Goal: Use online tool/utility: Utilize a website feature to perform a specific function

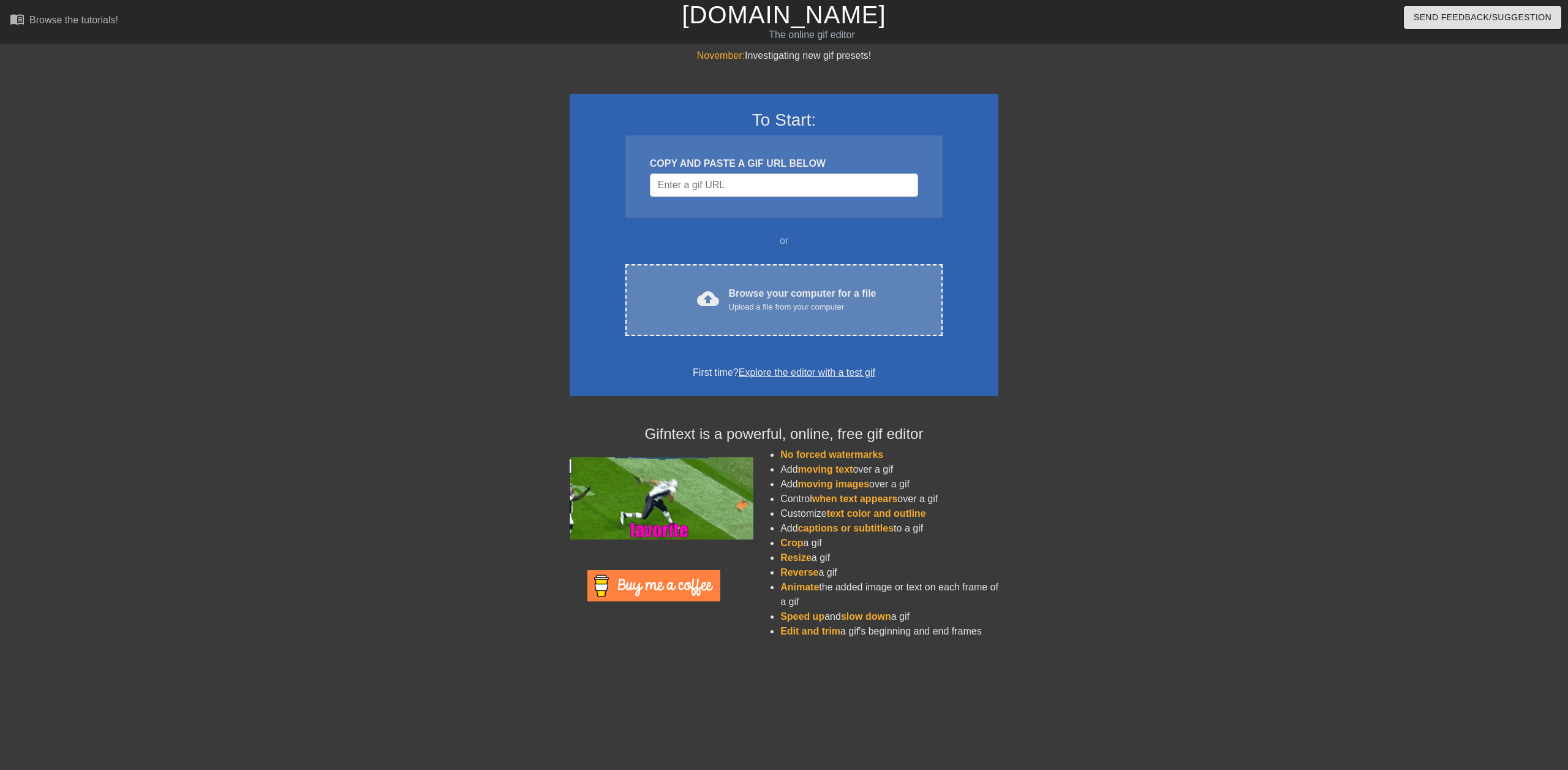
click at [840, 298] on div "Browse your computer for a file Upload a file from your computer" at bounding box center [803, 300] width 148 height 27
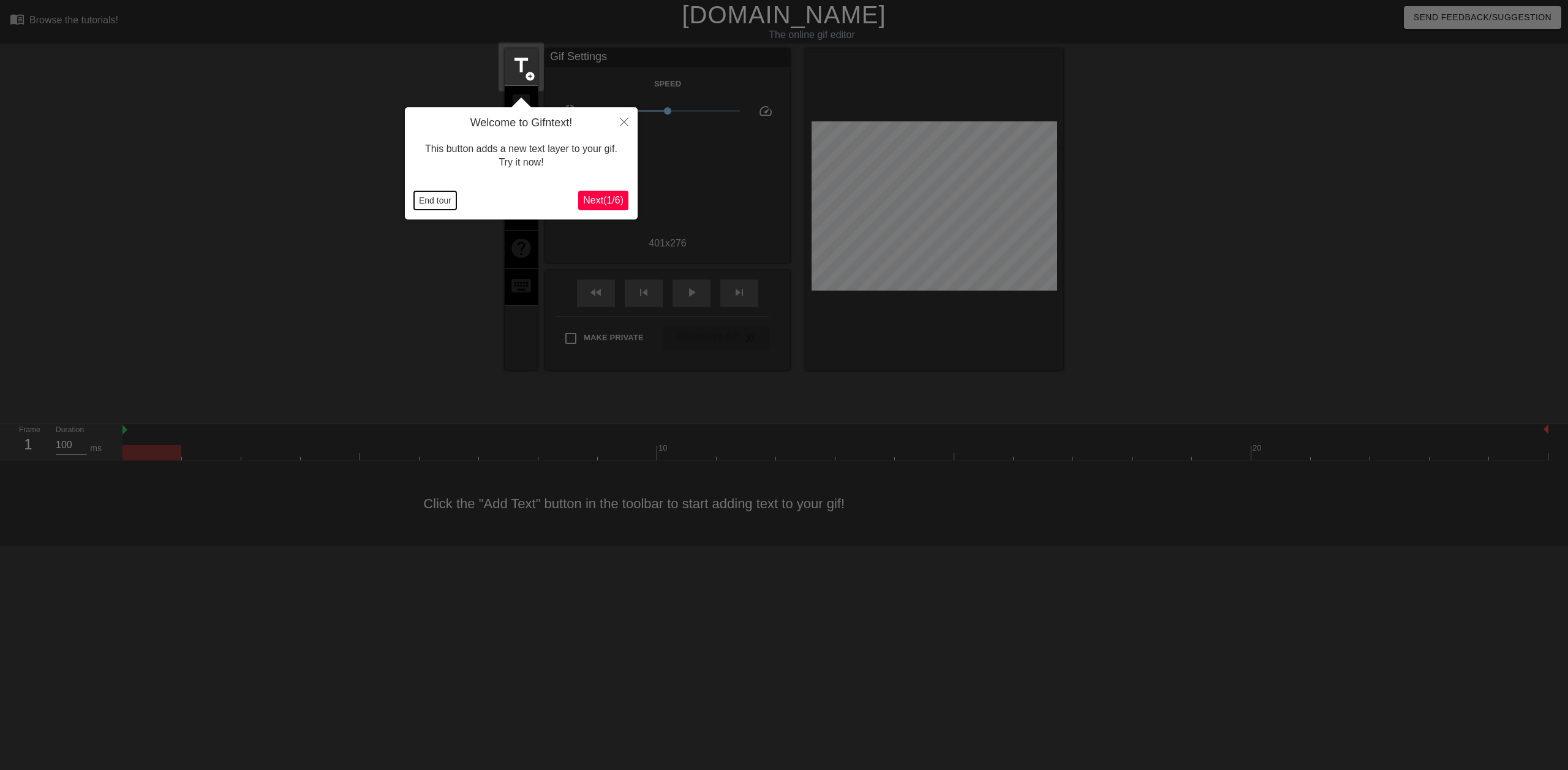
click at [439, 199] on button "End tour" at bounding box center [436, 200] width 42 height 19
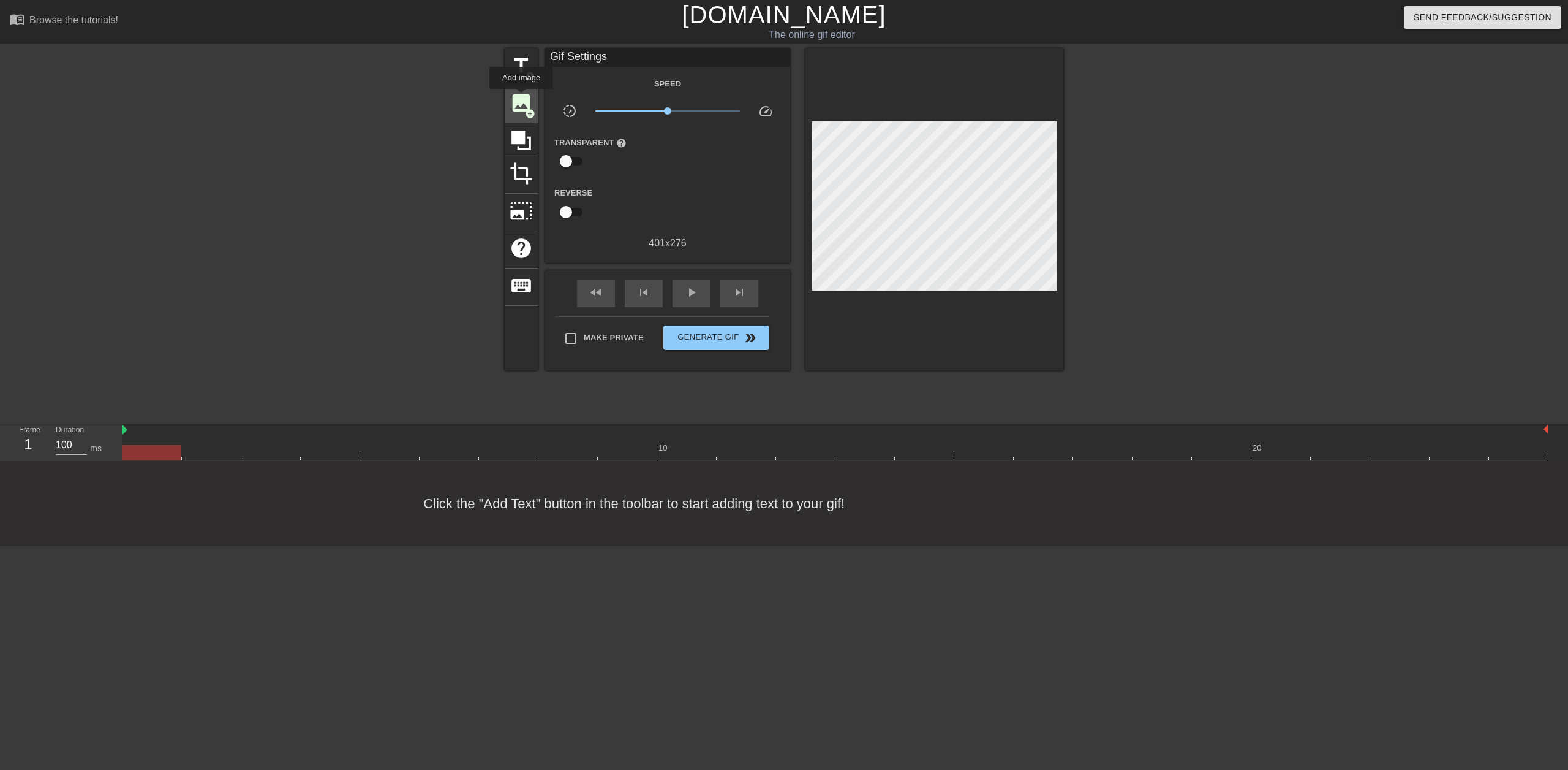
click at [521, 99] on span "image" at bounding box center [521, 103] width 23 height 23
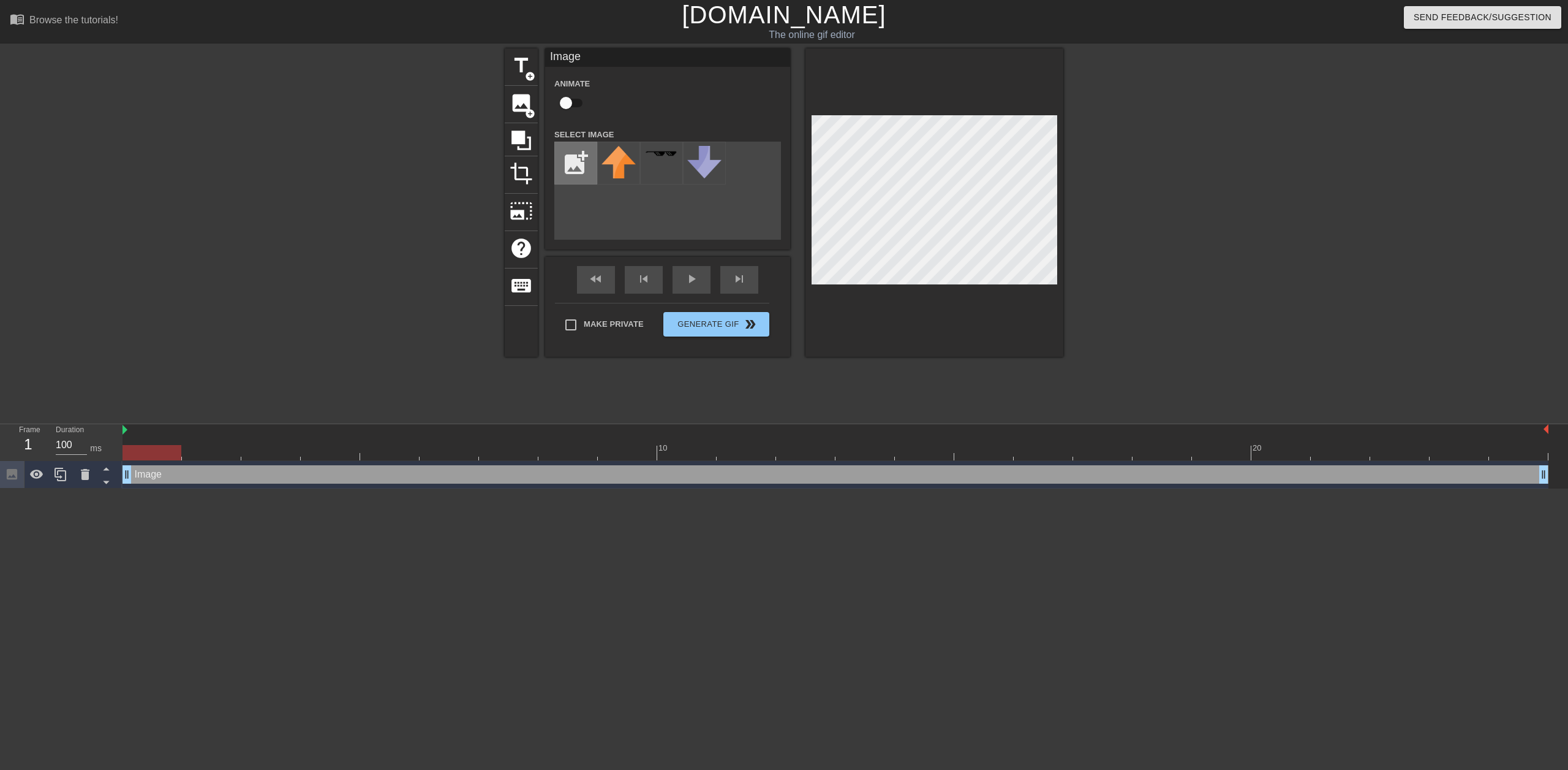
click at [575, 165] on input "file" at bounding box center [575, 163] width 42 height 42
type input "C:\fakepath\dhalsim head.png"
click at [624, 179] on img at bounding box center [619, 168] width 34 height 45
click at [566, 103] on input "checkbox" at bounding box center [566, 103] width 70 height 23
checkbox input "true"
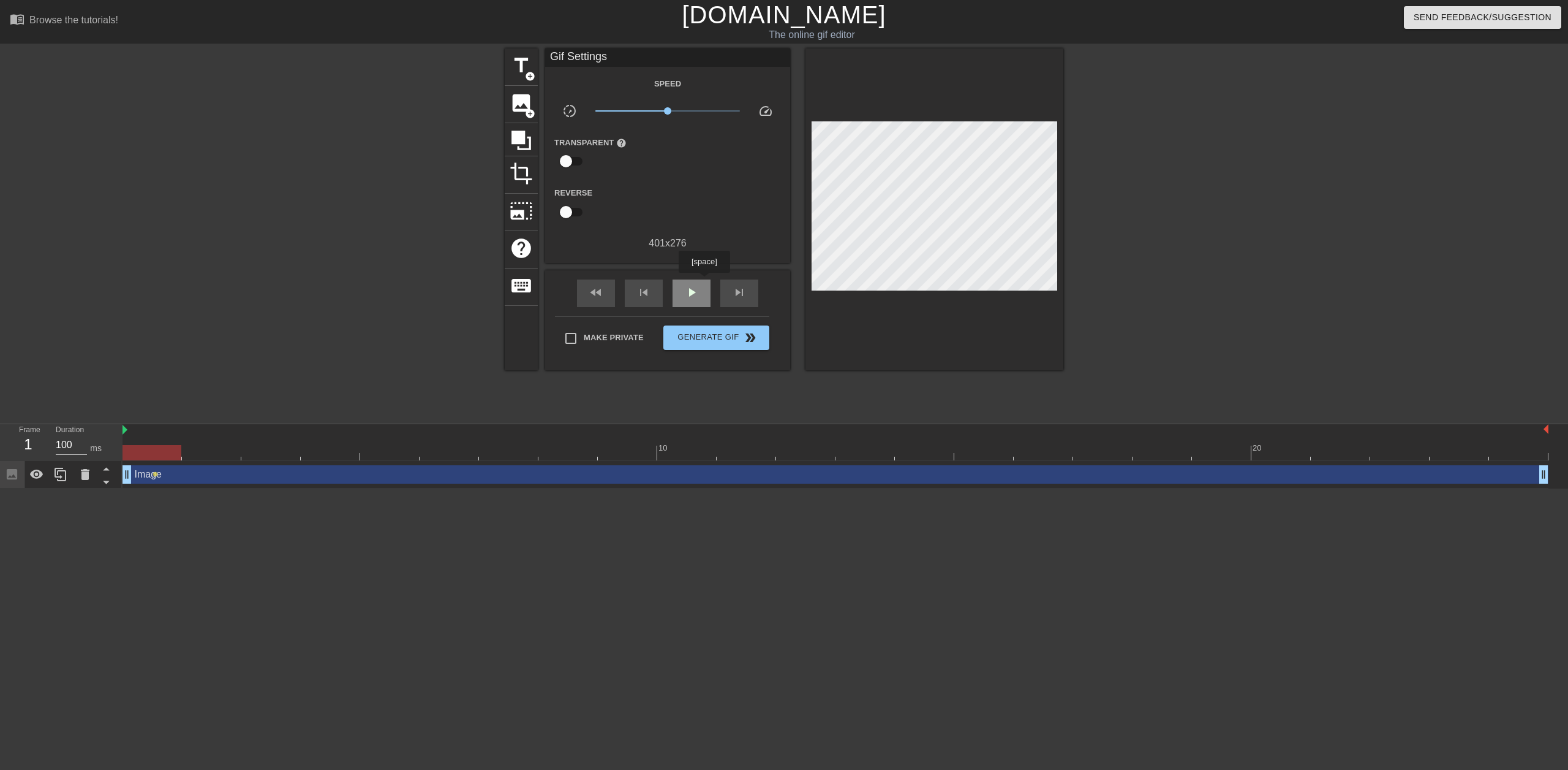
click at [704, 281] on div "play_arrow" at bounding box center [691, 293] width 38 height 27
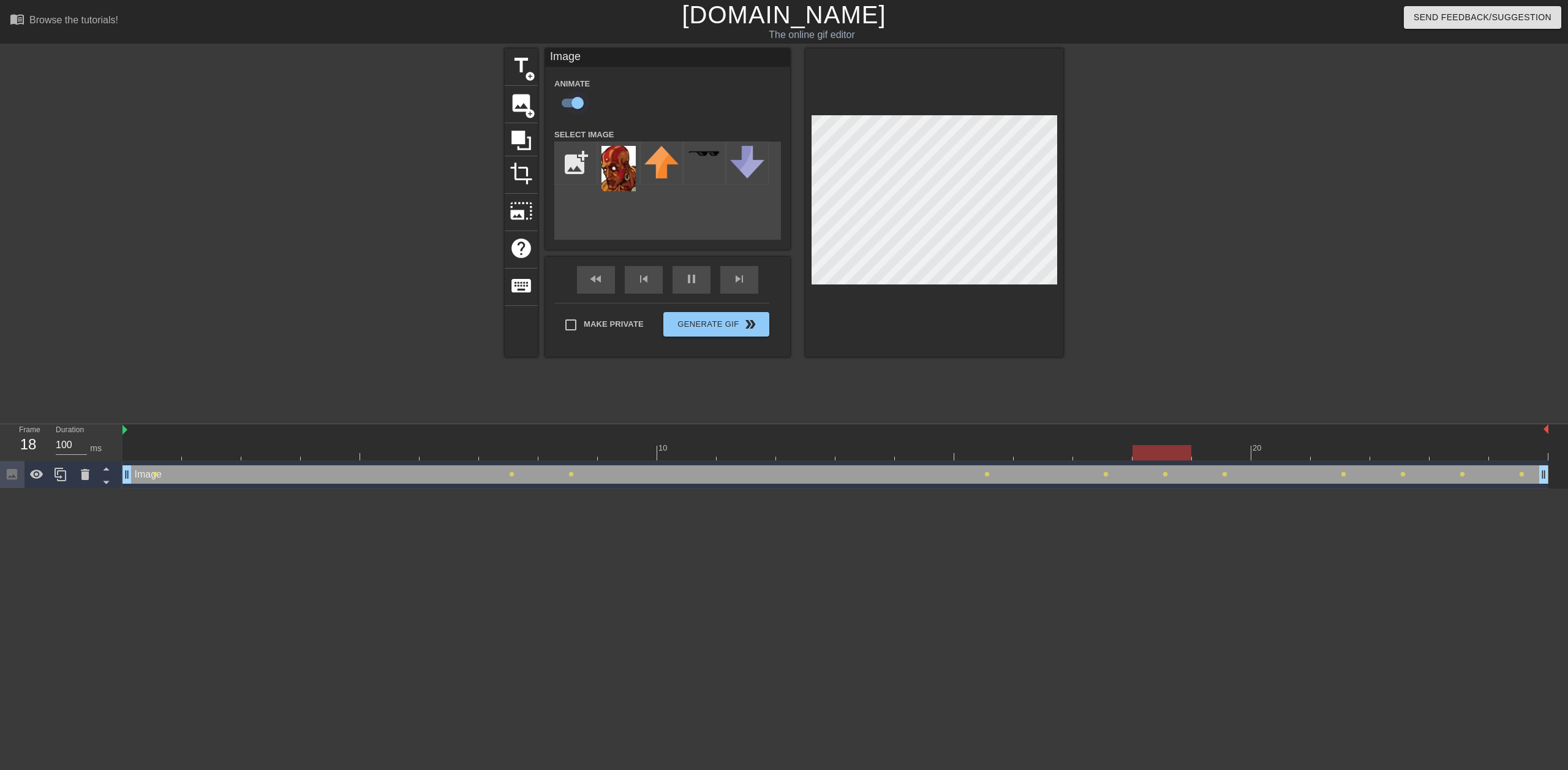
click at [578, 103] on input "checkbox" at bounding box center [577, 103] width 70 height 23
checkbox input "false"
click at [743, 325] on button "Generate Gif double_arrow" at bounding box center [717, 324] width 106 height 25
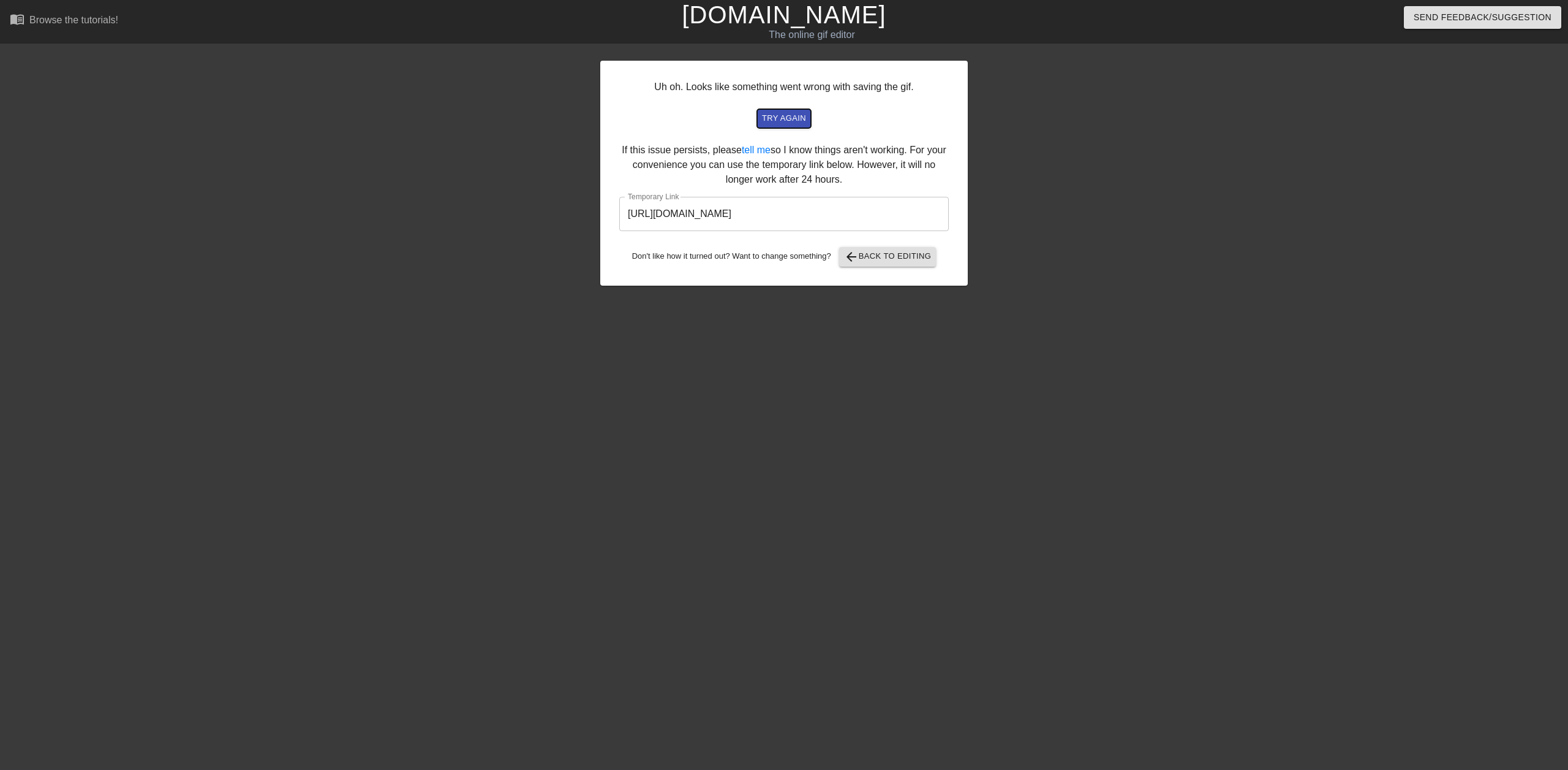
click at [799, 118] on span "try again" at bounding box center [784, 118] width 44 height 14
click at [886, 256] on span "arrow_back Back to Editing" at bounding box center [887, 256] width 88 height 15
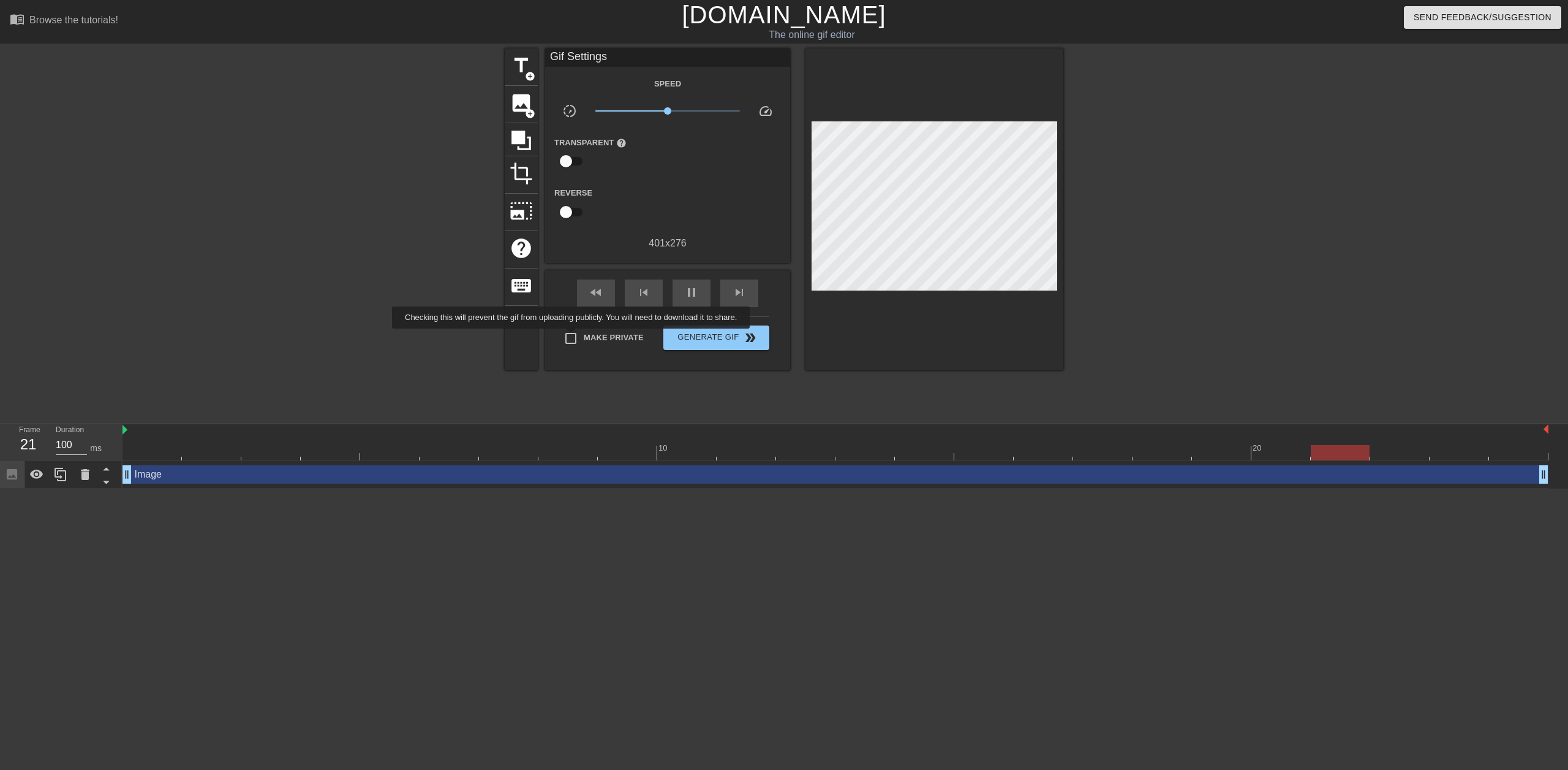
click at [572, 337] on input "Make Private" at bounding box center [570, 338] width 26 height 26
checkbox input "true"
drag, startPoint x: 666, startPoint y: 109, endPoint x: 656, endPoint y: 109, distance: 10.0
click at [656, 109] on span "x0.676" at bounding box center [655, 111] width 7 height 7
click at [528, 65] on span "title" at bounding box center [521, 65] width 23 height 23
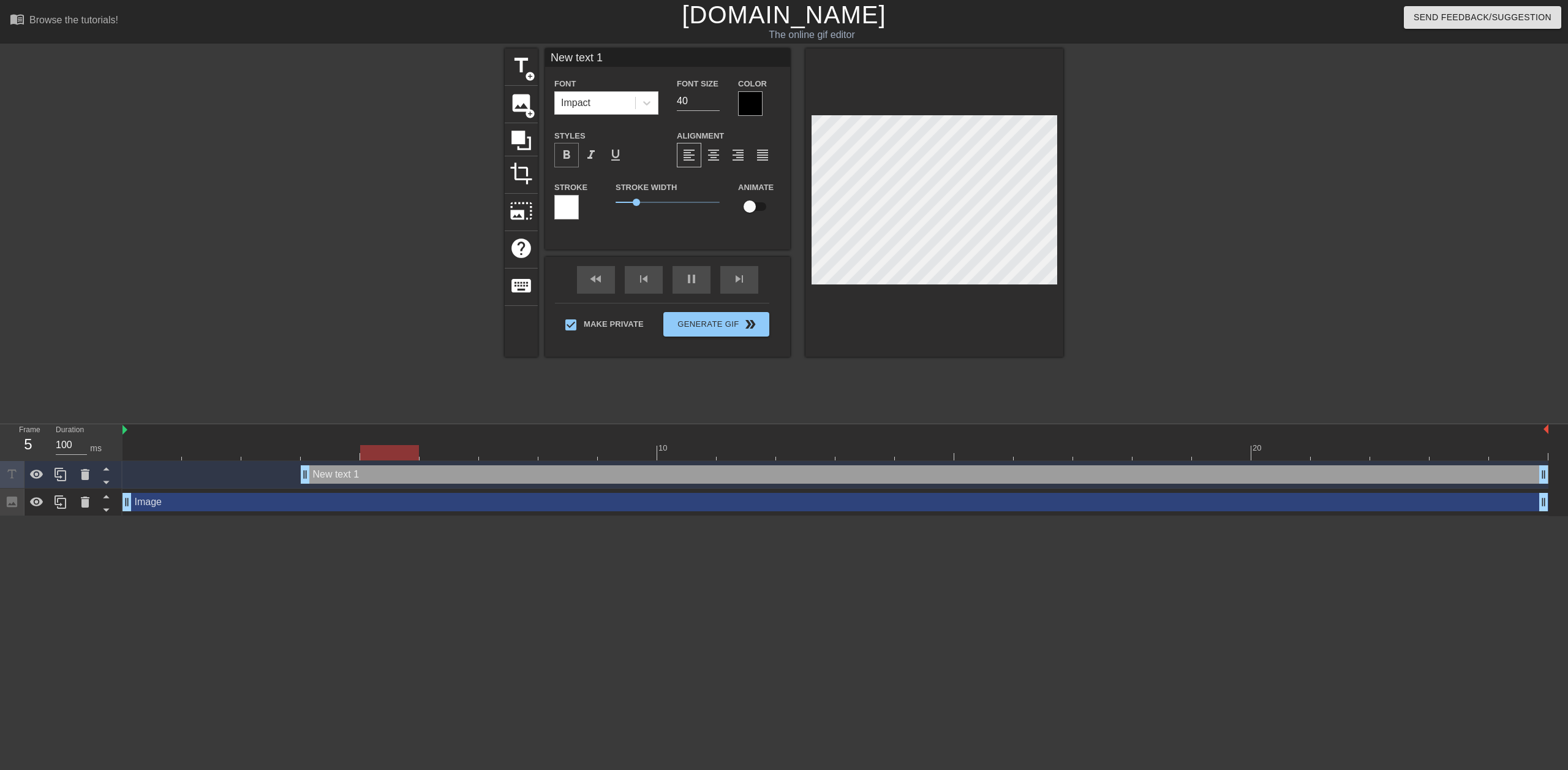
click at [569, 156] on span "format_bold" at bounding box center [567, 155] width 15 height 15
click at [754, 209] on input "checkbox" at bounding box center [750, 206] width 70 height 23
click at [760, 207] on input "checkbox" at bounding box center [761, 206] width 70 height 23
checkbox input "false"
click at [642, 59] on input "New text 1" at bounding box center [667, 57] width 245 height 19
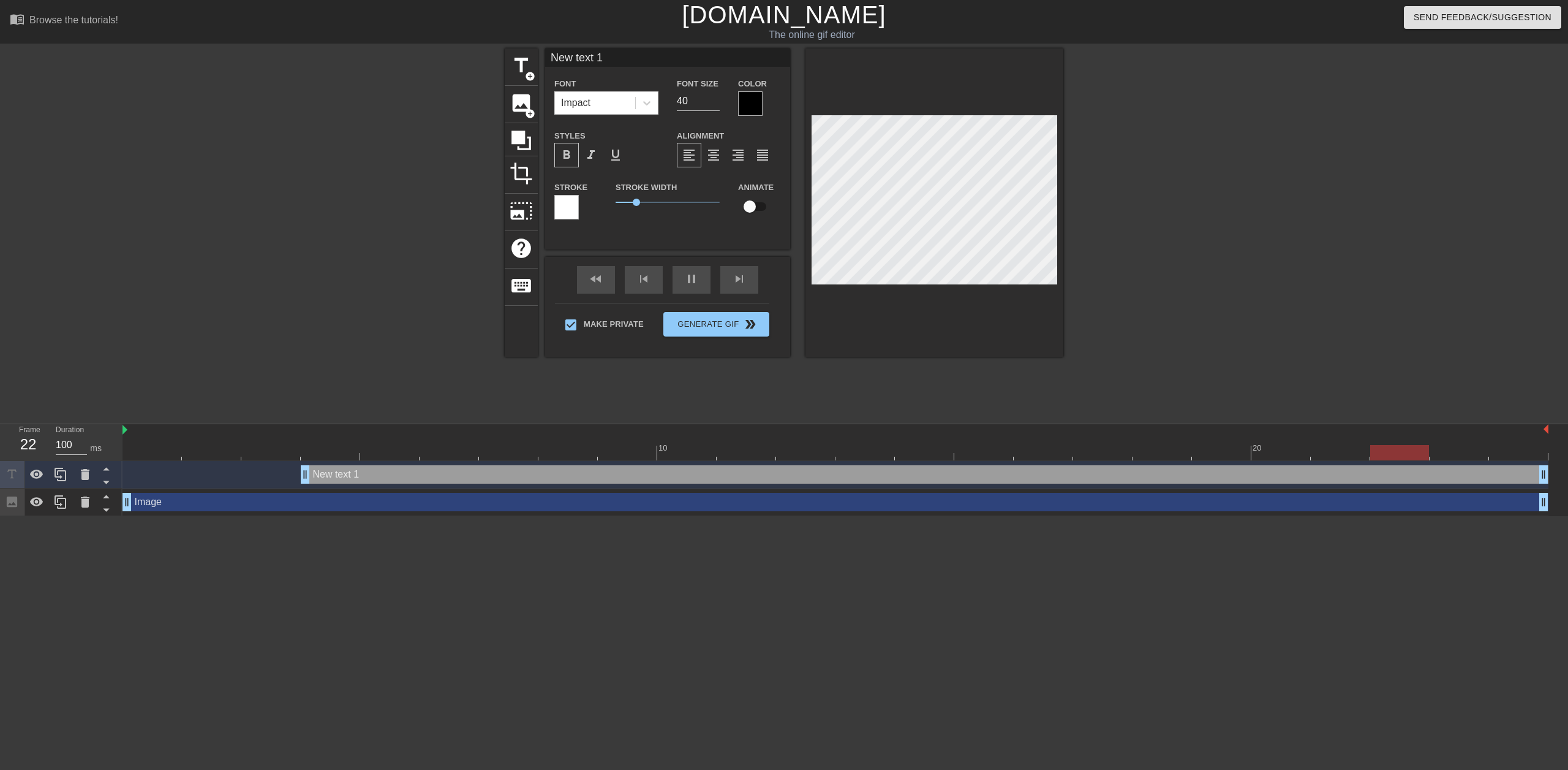
click at [642, 59] on input "New text 1" at bounding box center [667, 57] width 245 height 19
type input "Yoga ITCH"
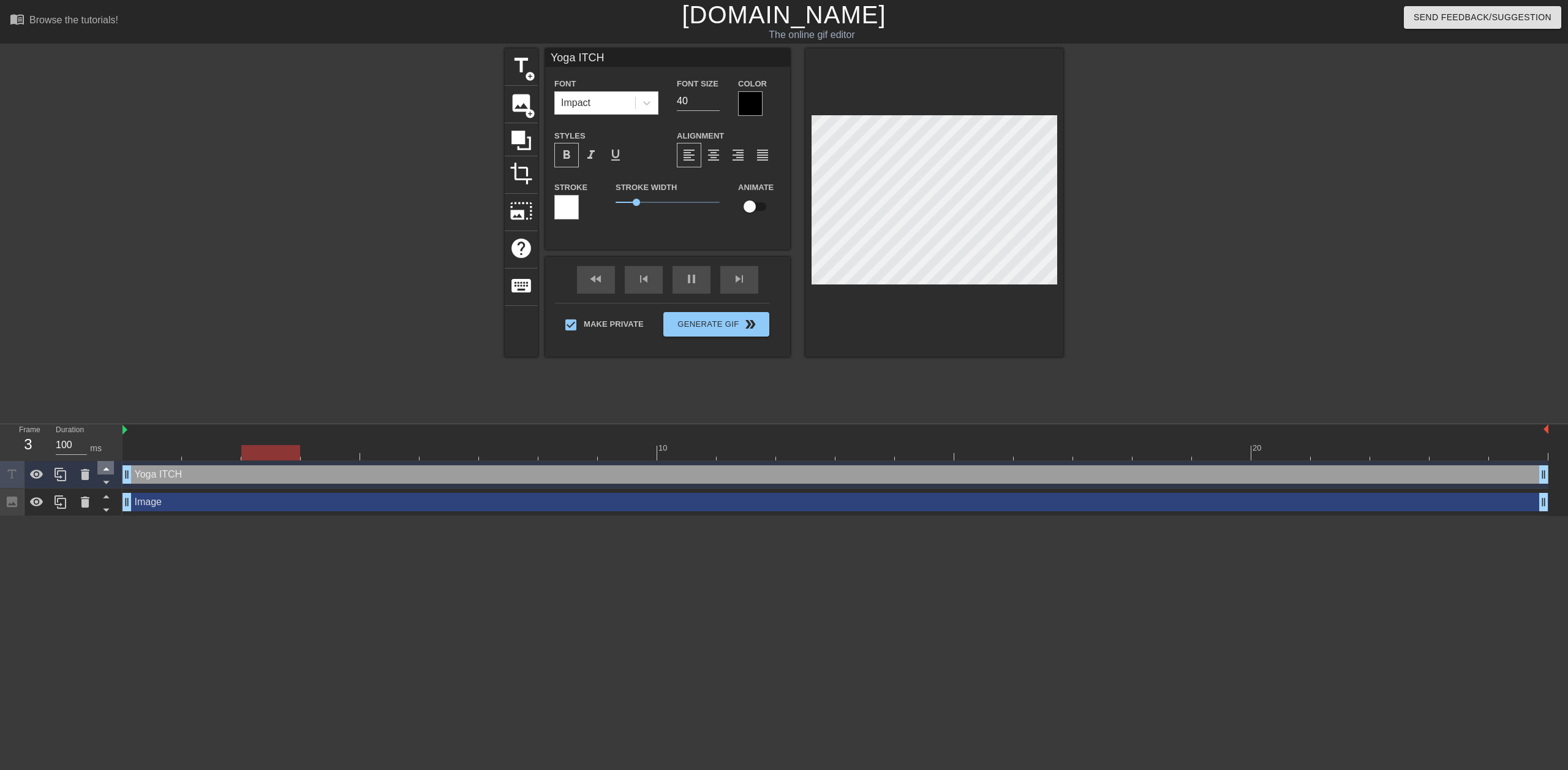
drag, startPoint x: 296, startPoint y: 476, endPoint x: 106, endPoint y: 470, distance: 190.1
click at [106, 470] on div "Frame 3 Duration 100 ms 10 20 Yoga ITCH drag_handle drag_handle Image drag_hand…" at bounding box center [784, 470] width 1568 height 92
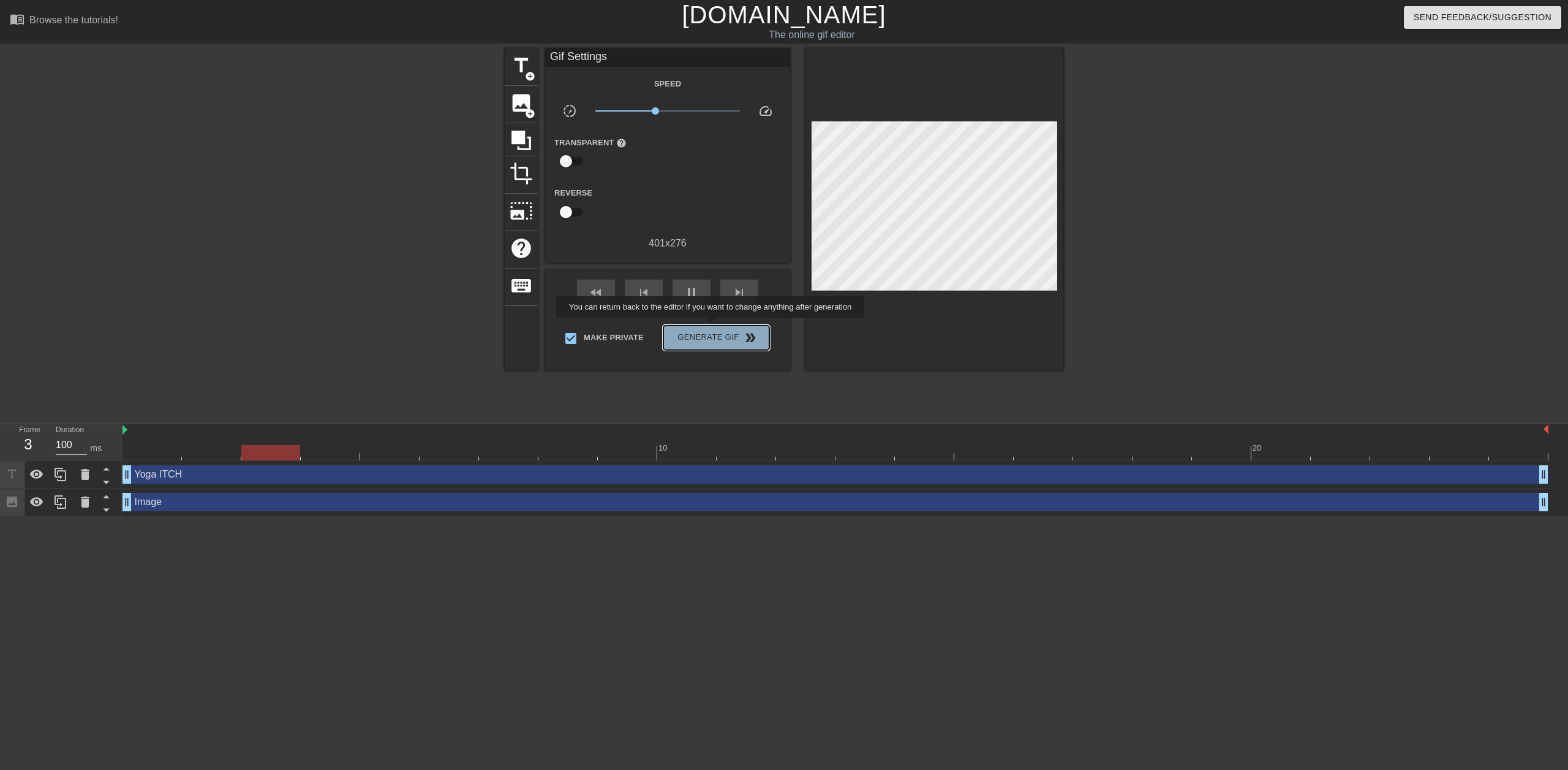
click at [712, 326] on button "Generate Gif double_arrow" at bounding box center [717, 338] width 106 height 25
